Goal: Information Seeking & Learning: Check status

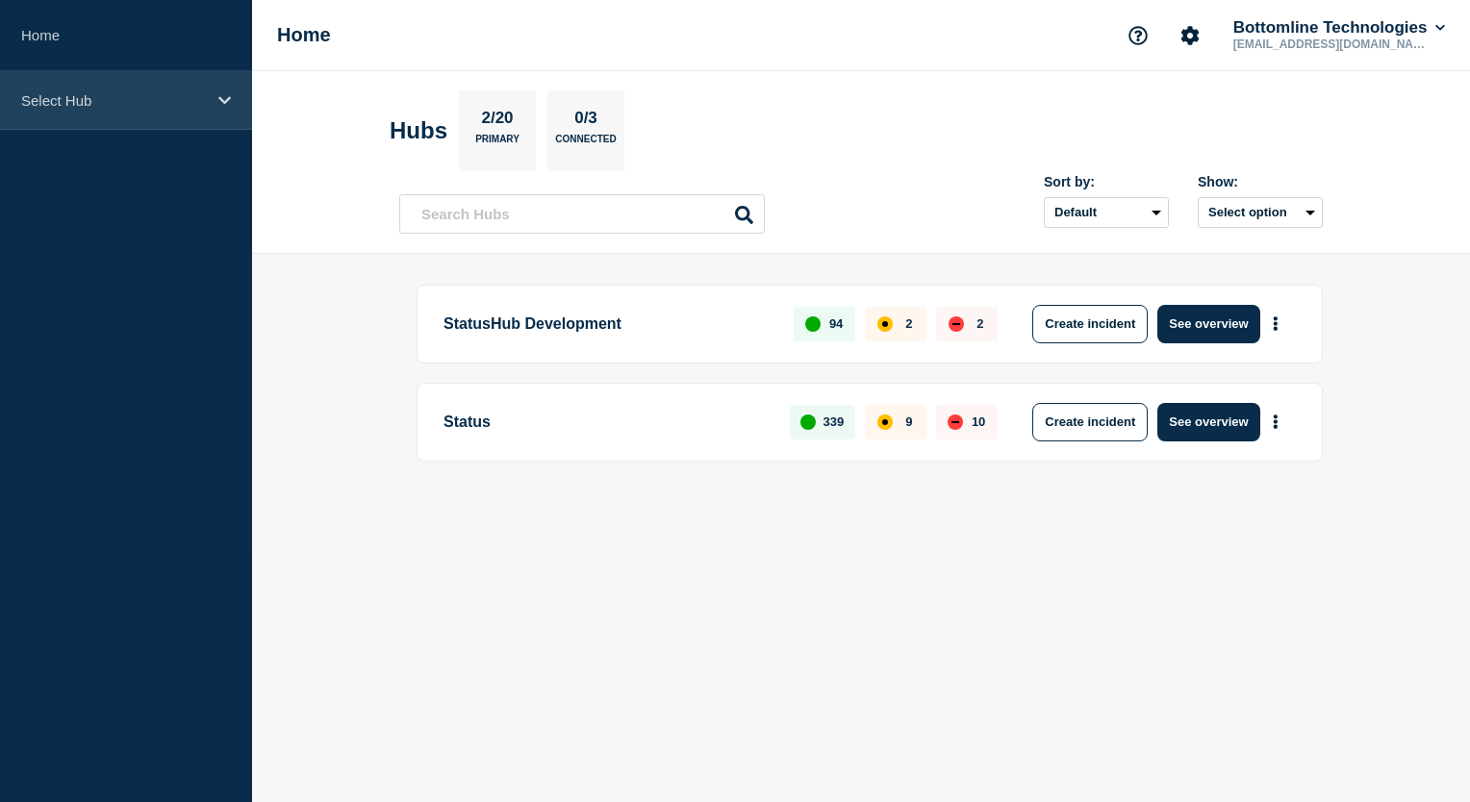
click at [212, 111] on div "Select Hub" at bounding box center [126, 100] width 252 height 59
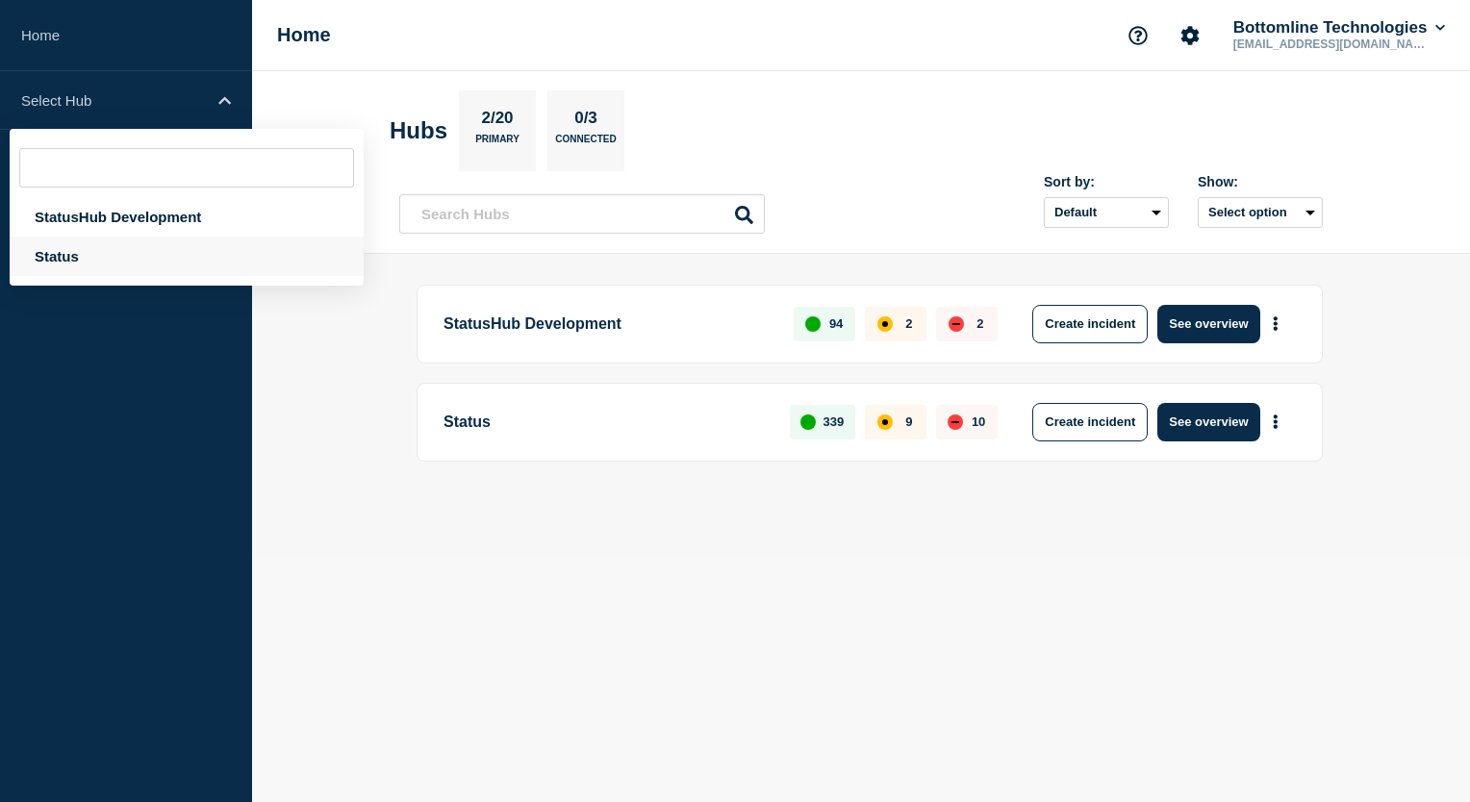
click at [128, 260] on div "Status" at bounding box center [187, 256] width 354 height 39
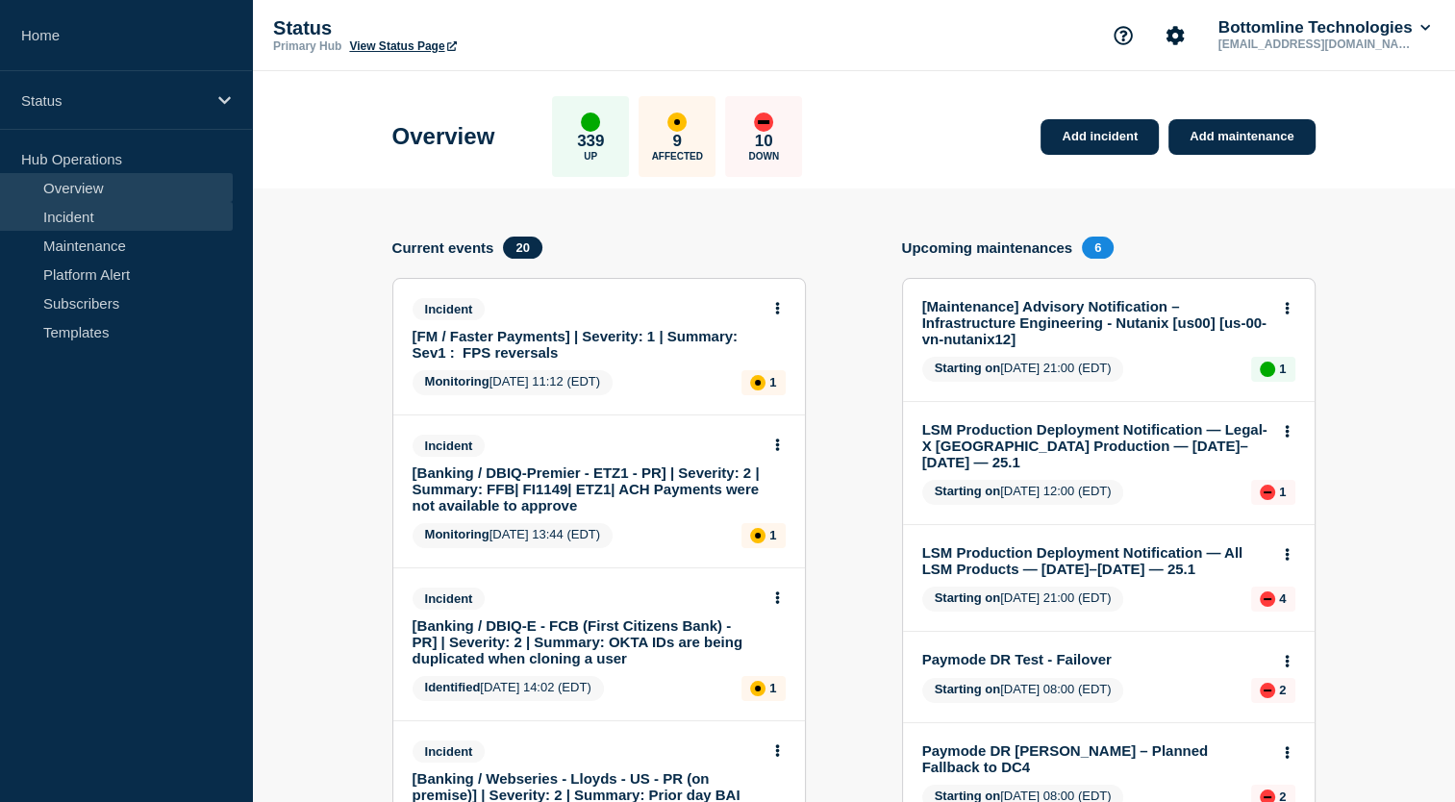
click at [127, 219] on link "Incident" at bounding box center [116, 216] width 233 height 29
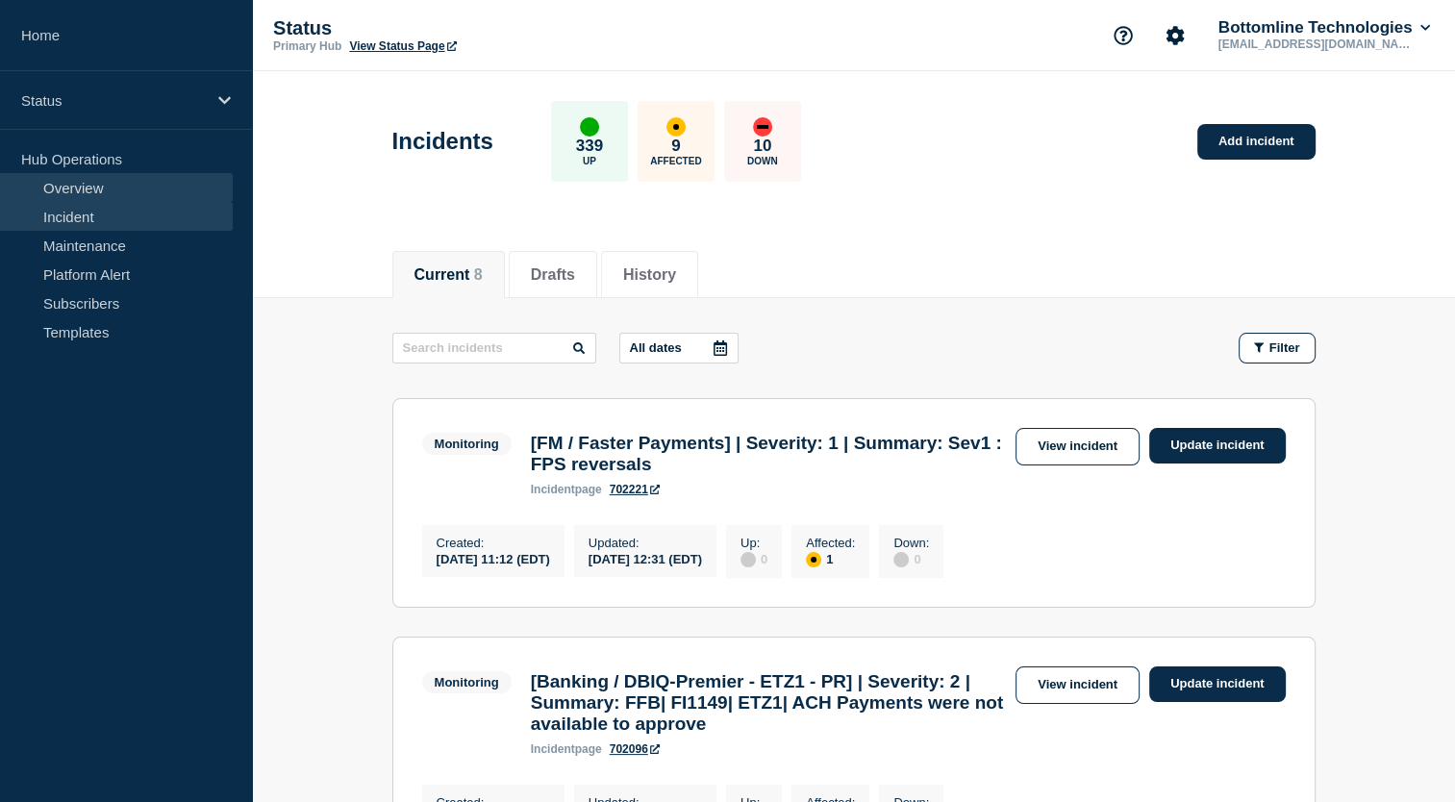
click at [88, 195] on link "Overview" at bounding box center [116, 187] width 233 height 29
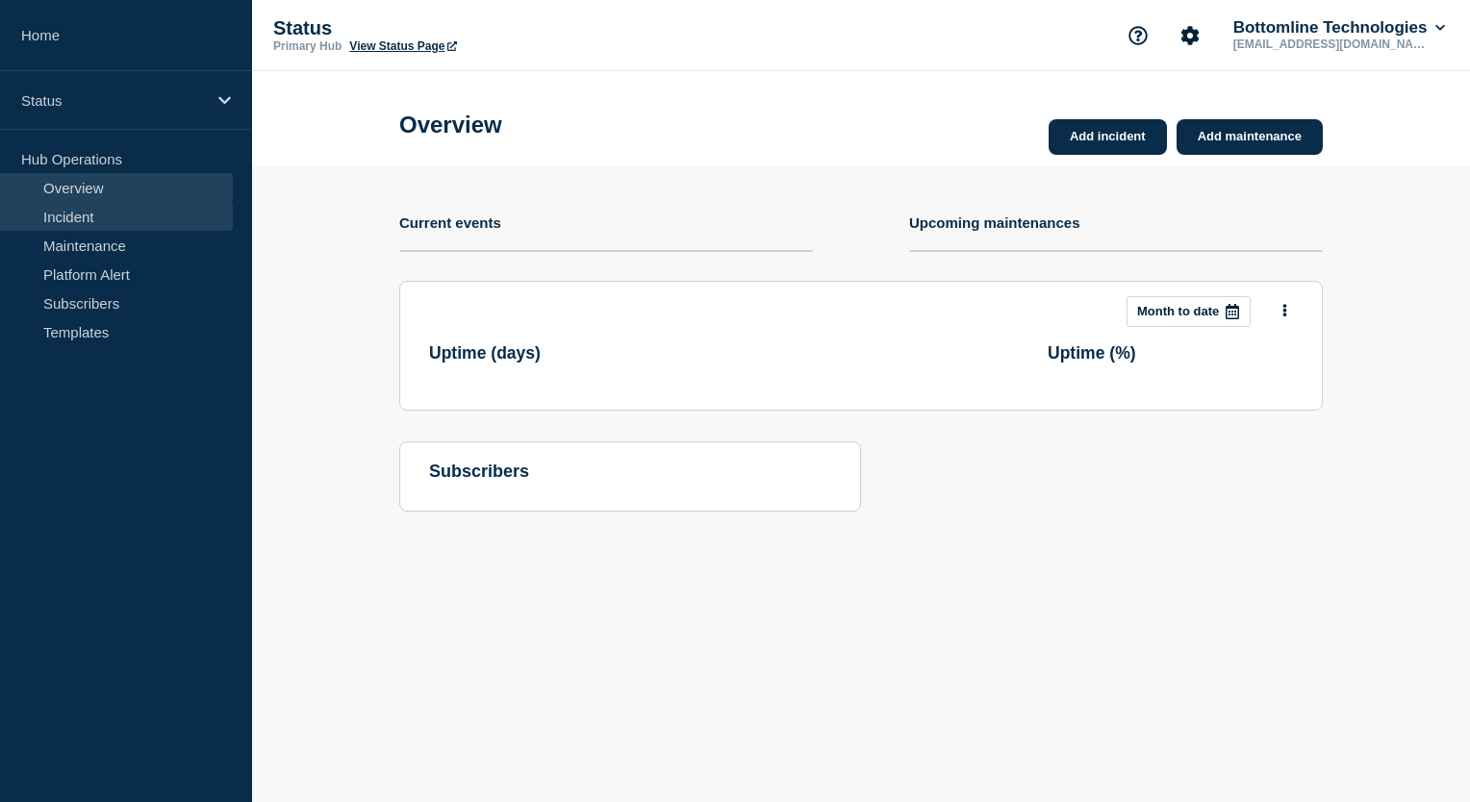
click at [119, 221] on link "Incident" at bounding box center [116, 216] width 233 height 29
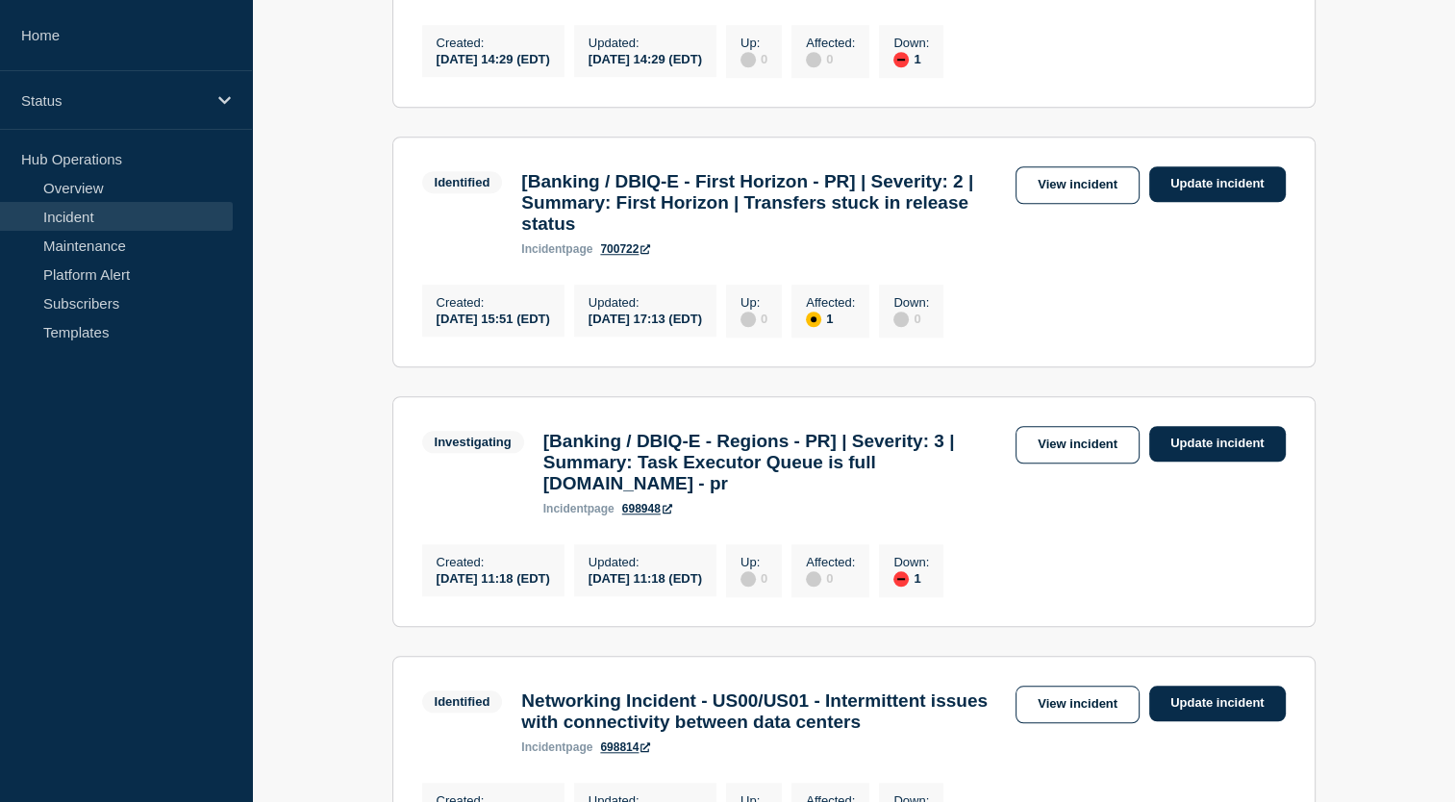
scroll to position [1347, 0]
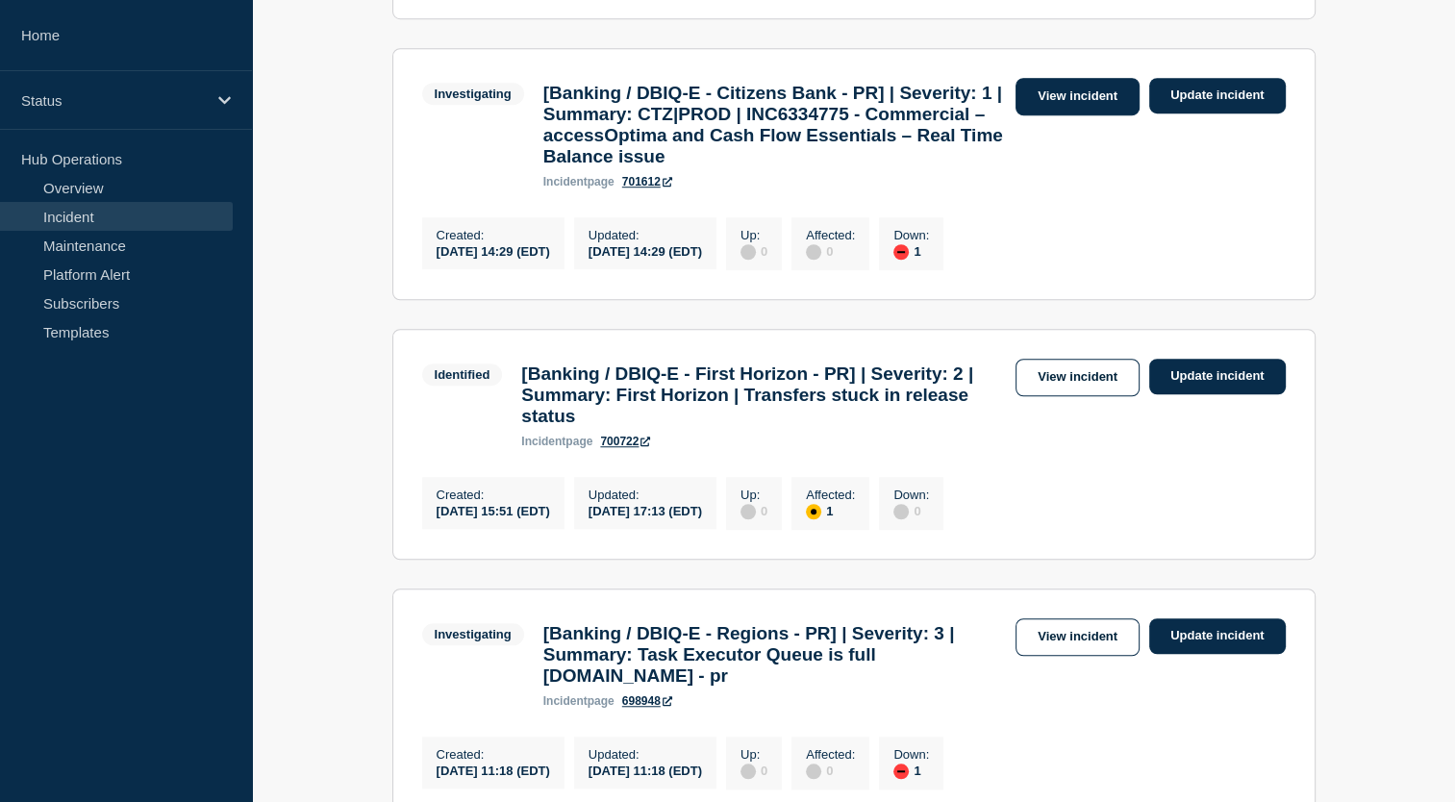
click at [1054, 115] on link "View incident" at bounding box center [1078, 97] width 124 height 38
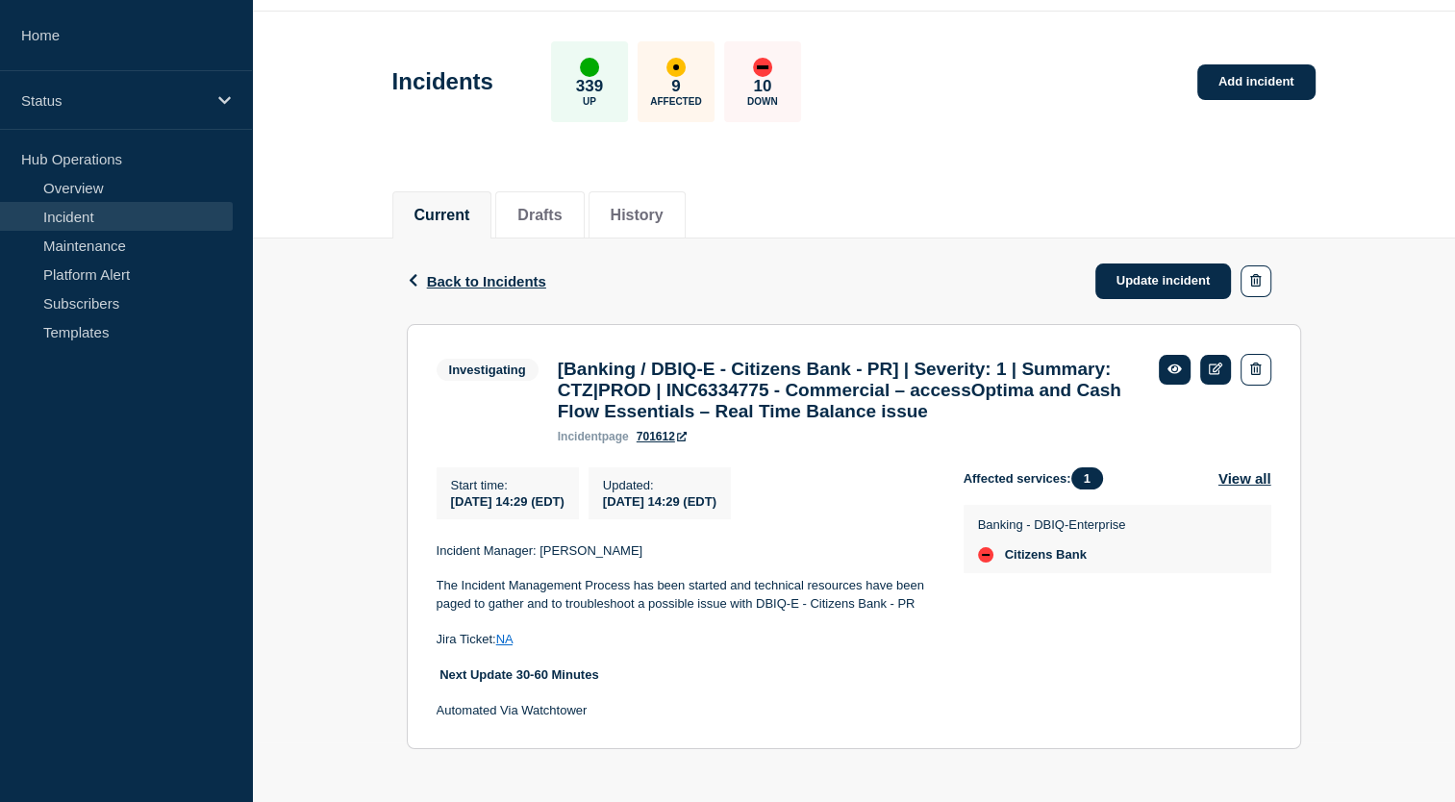
scroll to position [105, 0]
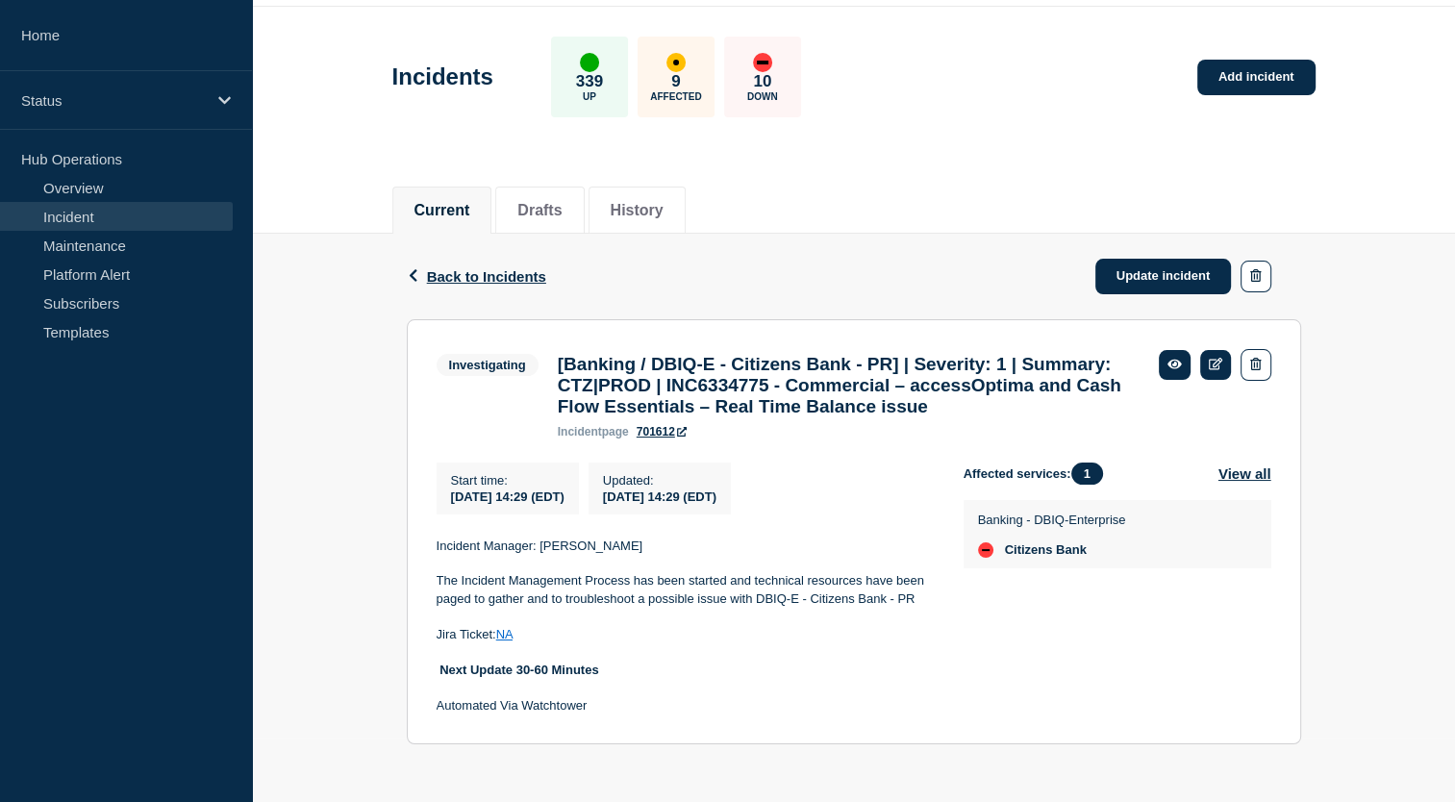
click at [127, 215] on link "Incident" at bounding box center [116, 216] width 233 height 29
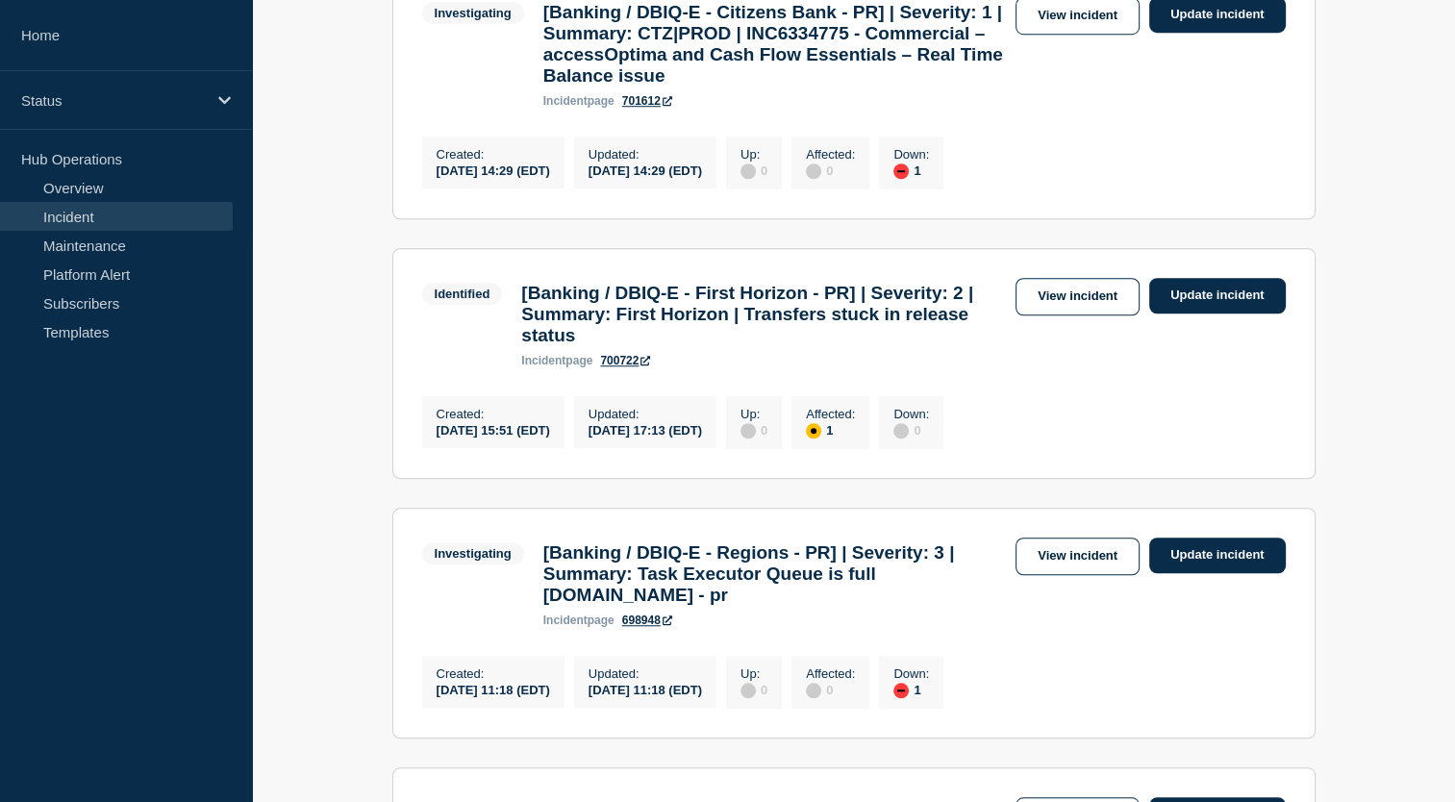
scroll to position [1443, 0]
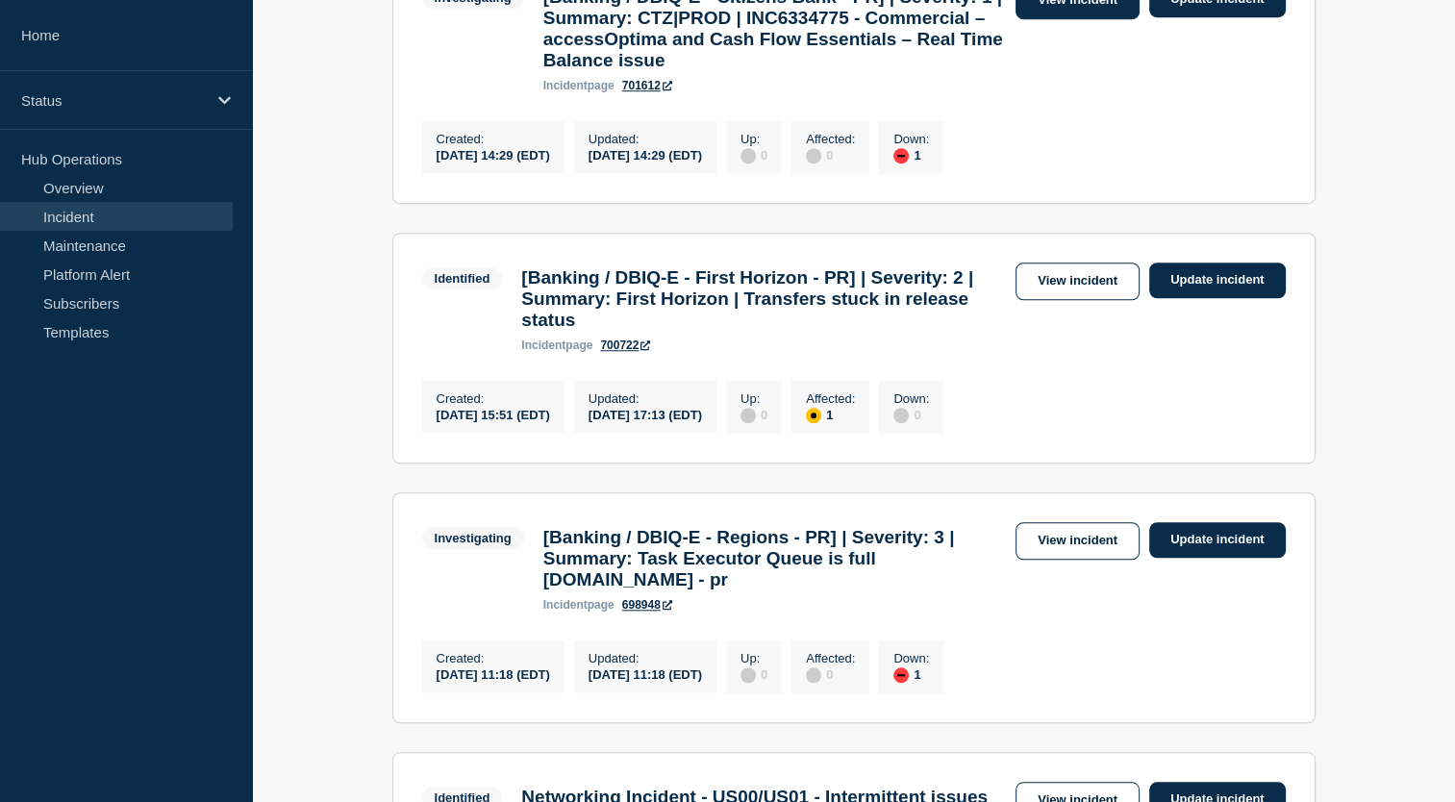
click at [1075, 19] on link "View incident" at bounding box center [1078, 1] width 124 height 38
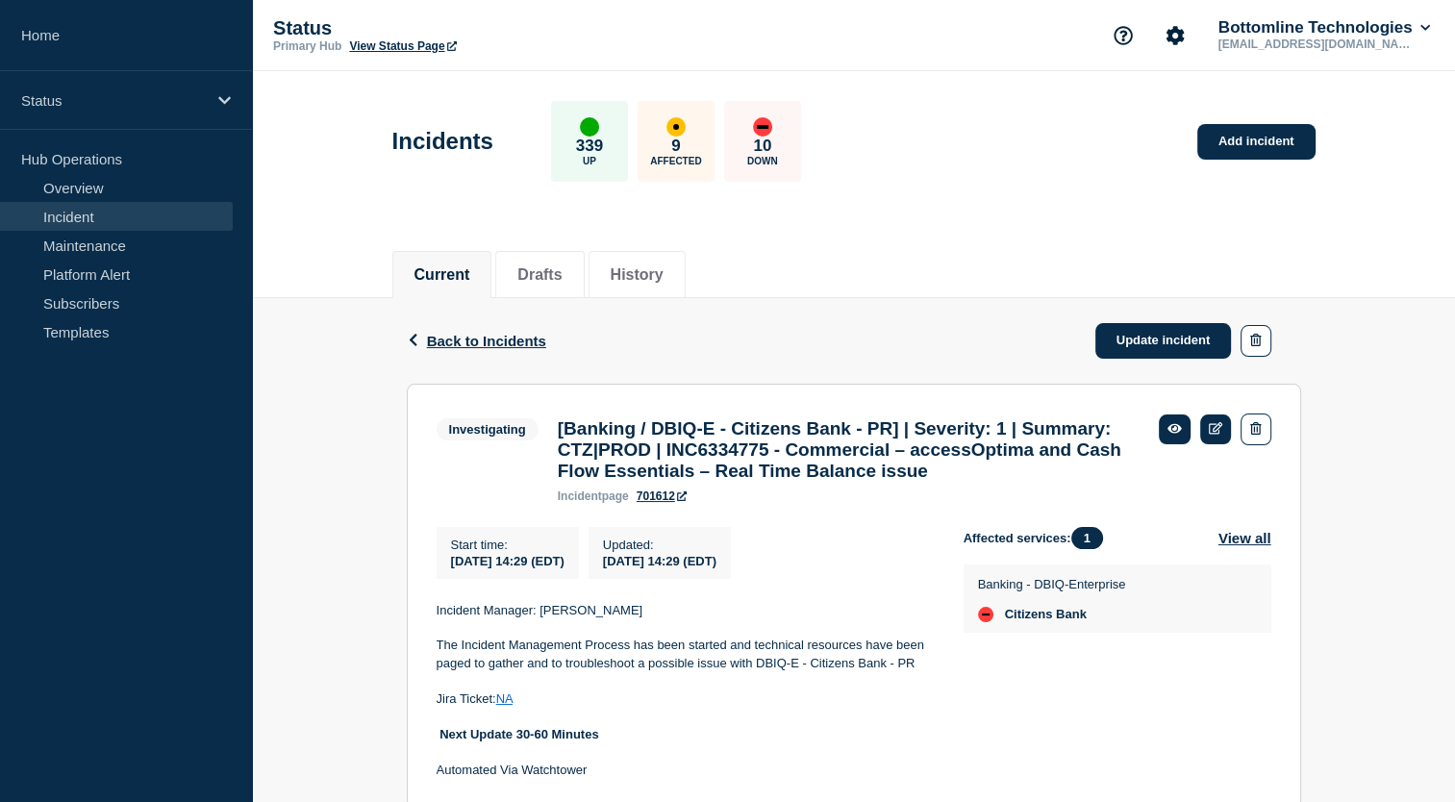
click at [133, 225] on link "Incident" at bounding box center [116, 216] width 233 height 29
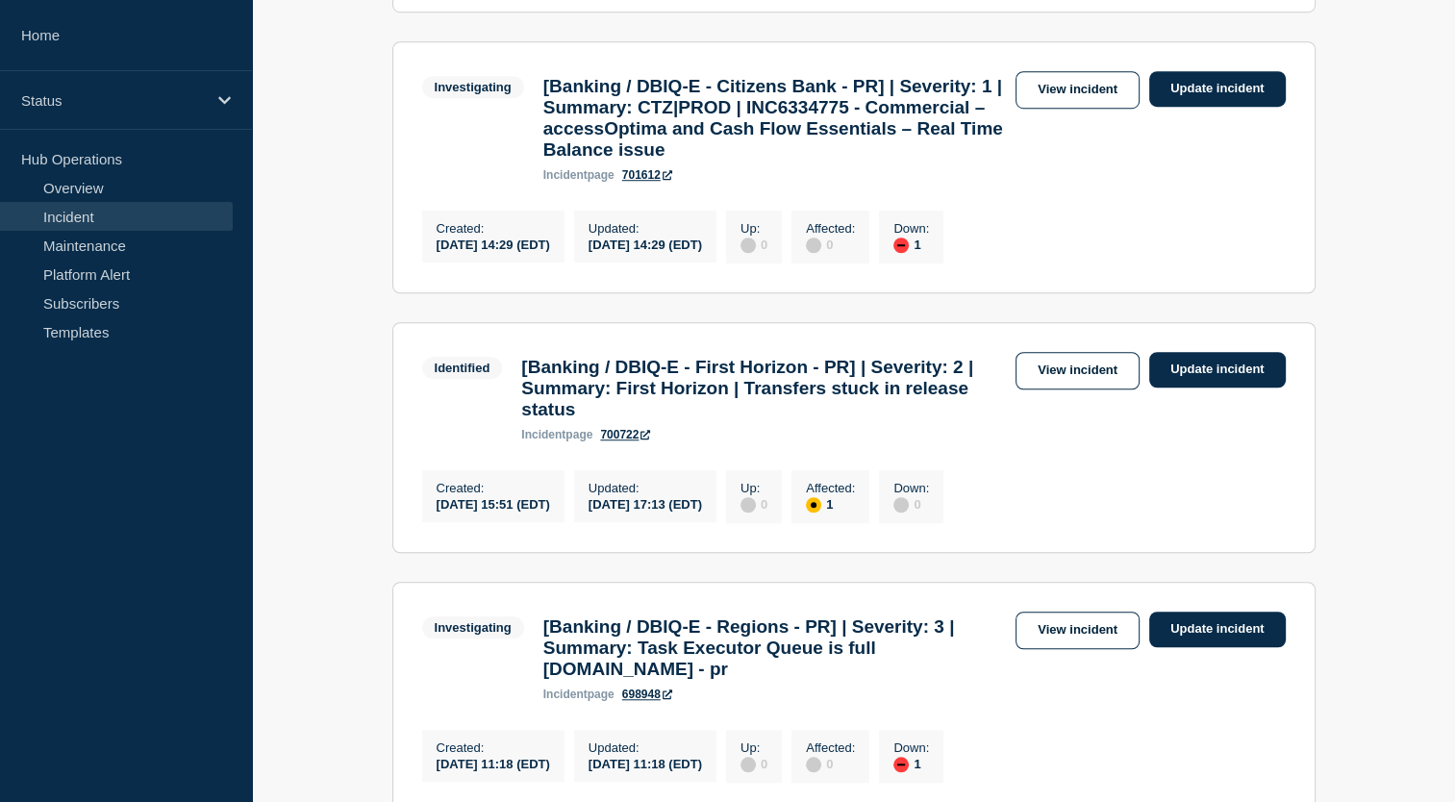
scroll to position [1347, 0]
